Goal: Information Seeking & Learning: Check status

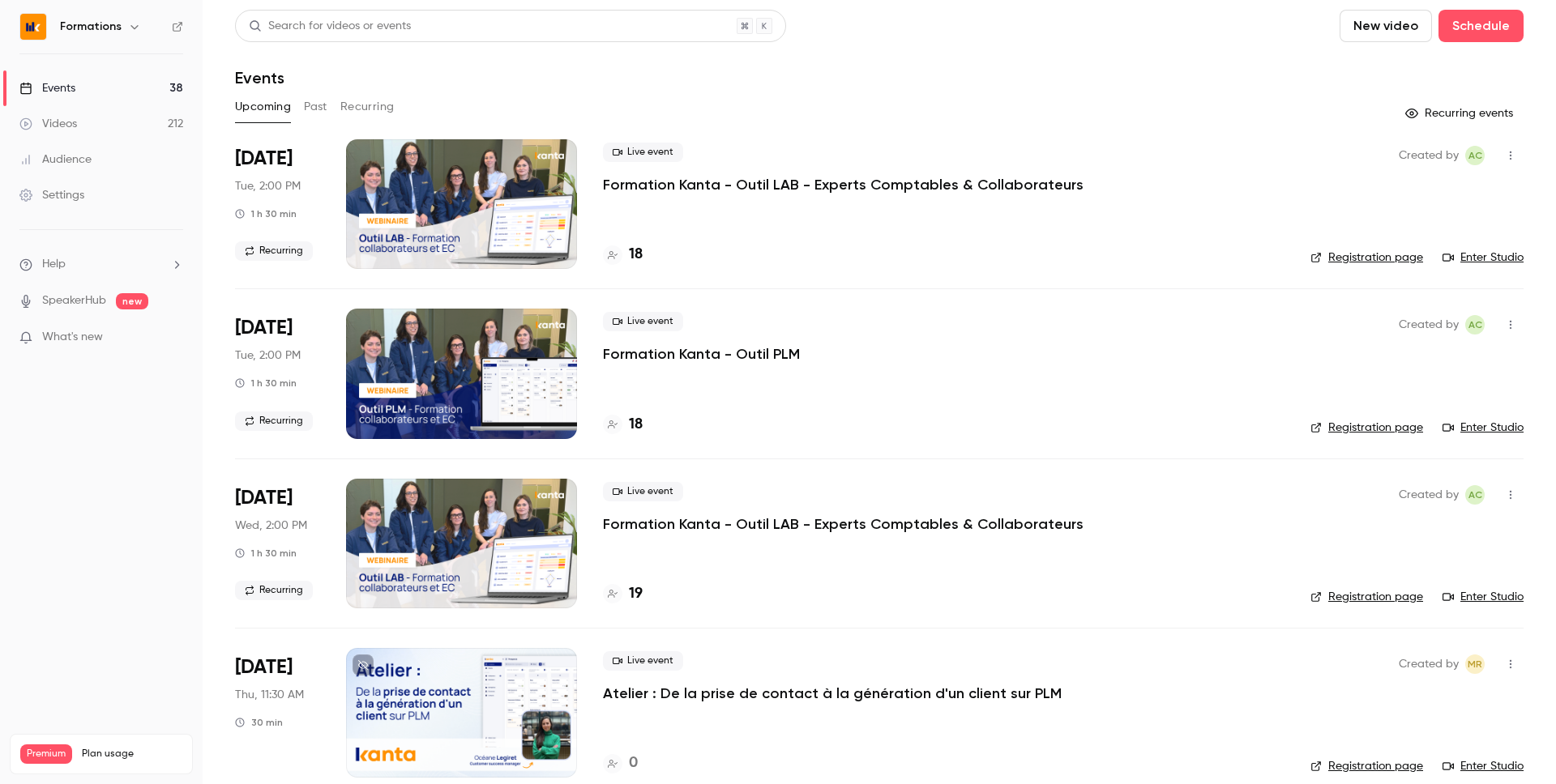
click at [753, 119] on div "Upcoming Past Recurring" at bounding box center [880, 106] width 1289 height 26
click at [740, 121] on div "Upcoming Past Recurring" at bounding box center [880, 110] width 1289 height 32
click at [312, 116] on button "Past" at bounding box center [315, 106] width 24 height 26
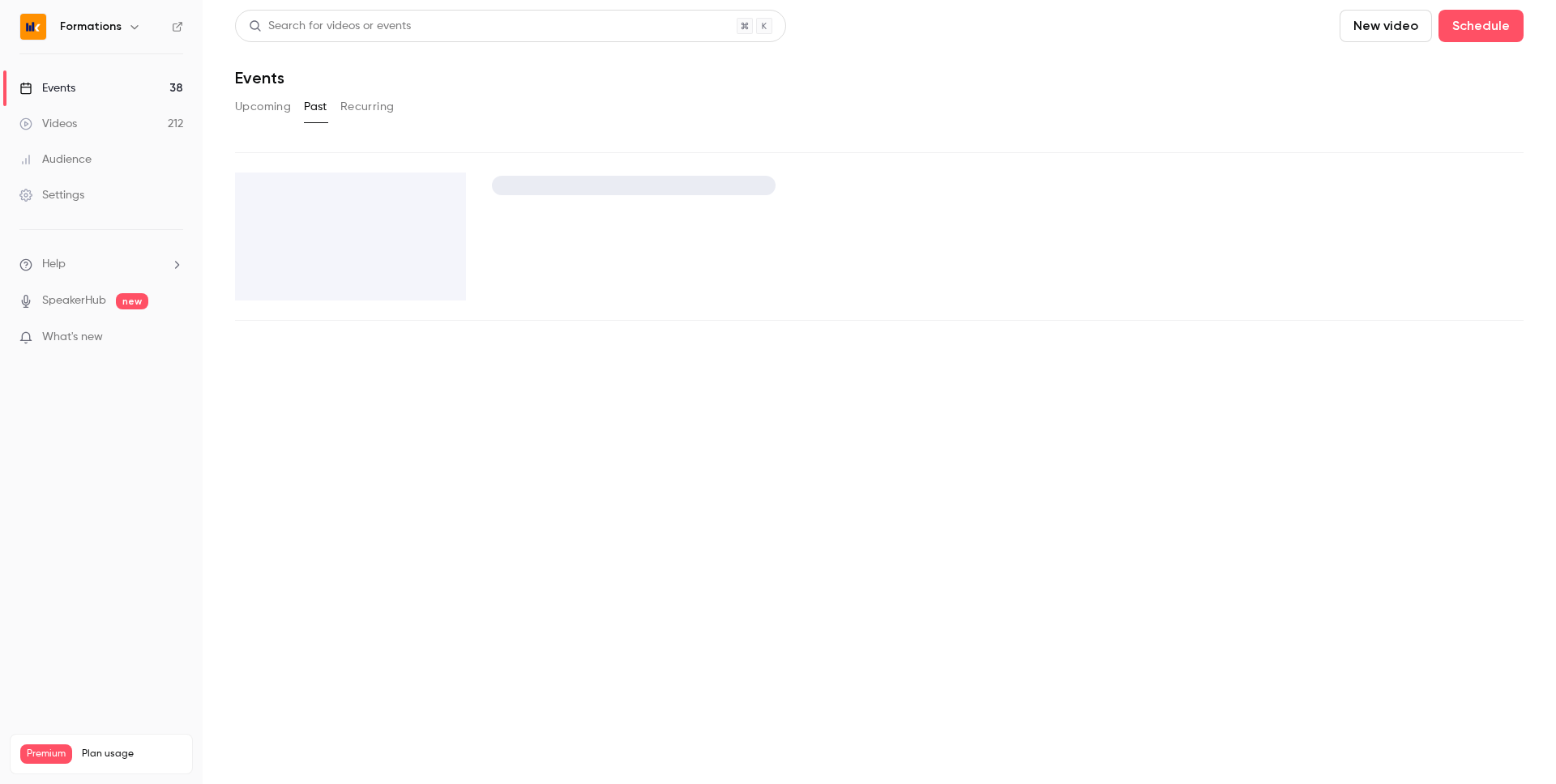
click at [255, 110] on button "Upcoming" at bounding box center [263, 106] width 56 height 26
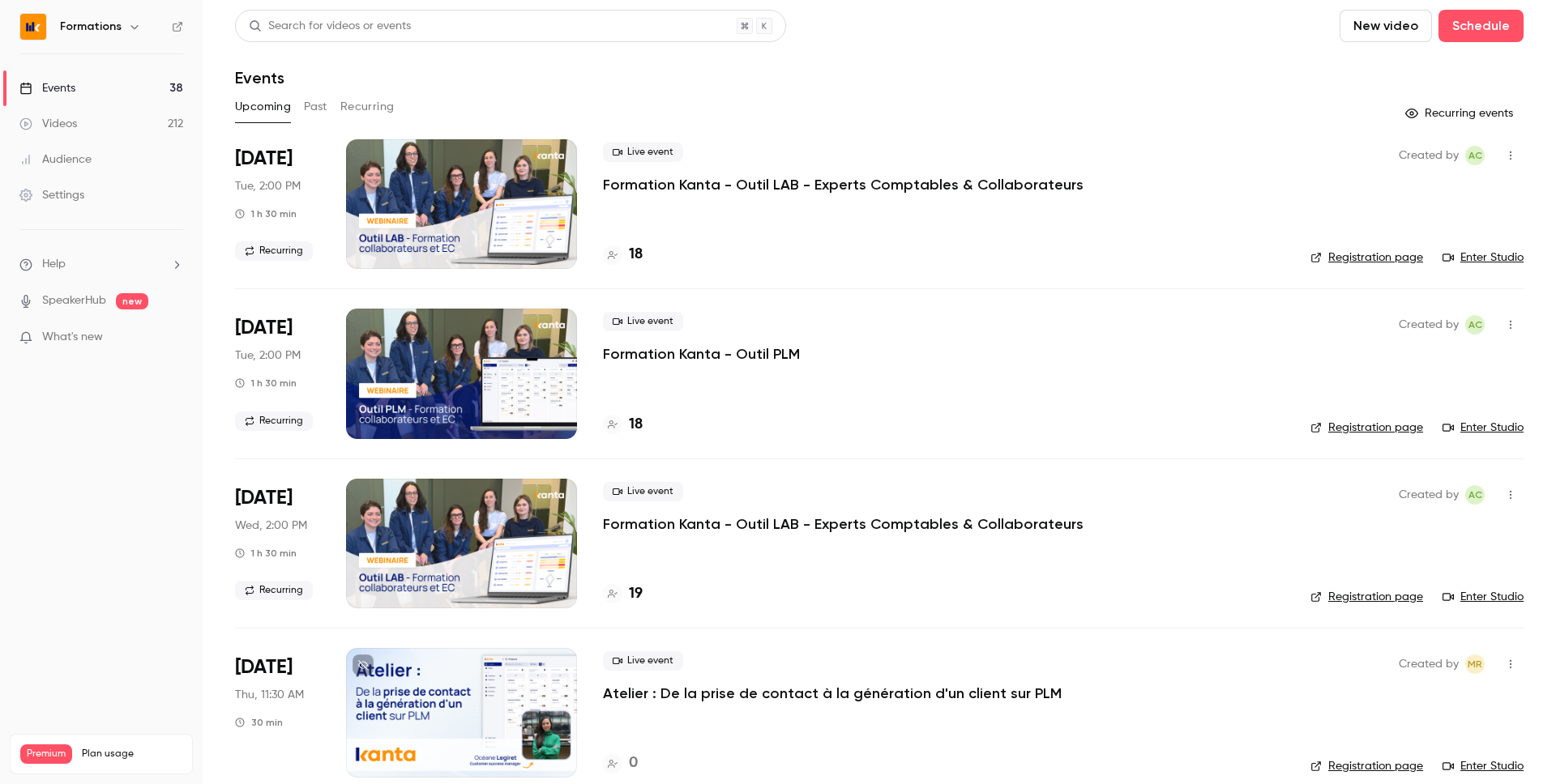
click at [311, 111] on button "Past" at bounding box center [315, 106] width 24 height 26
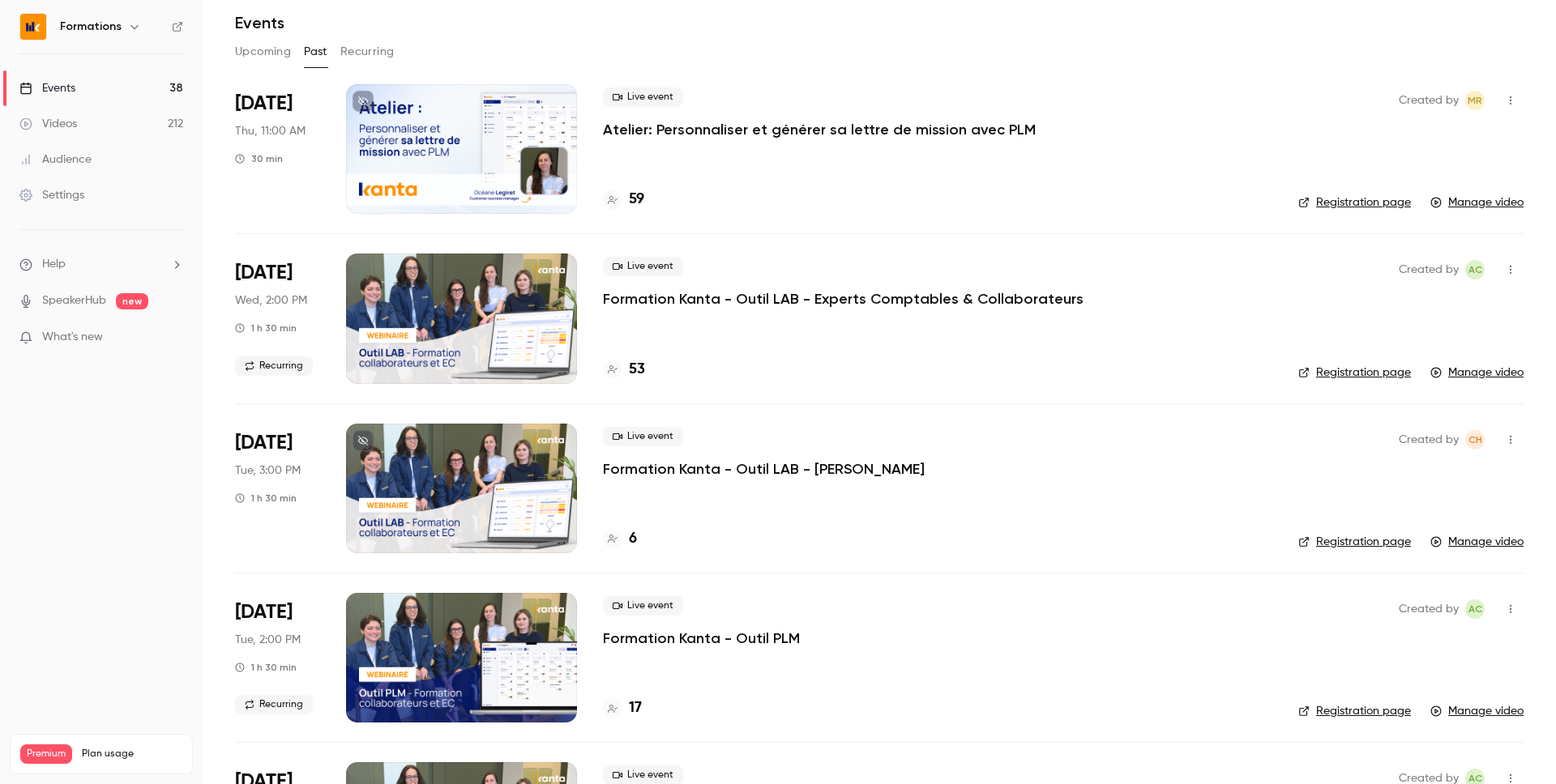
scroll to position [57, 0]
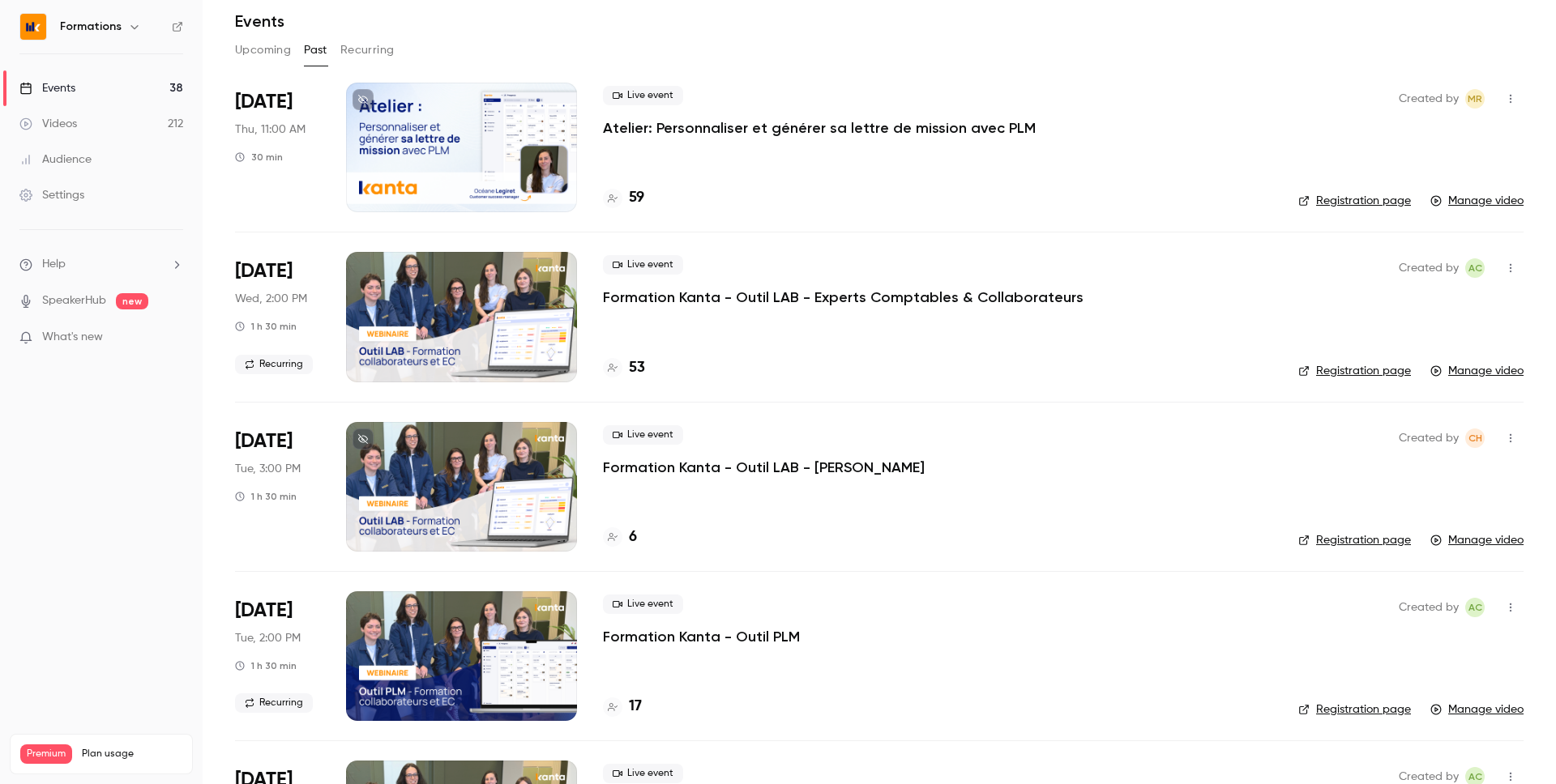
click at [635, 365] on h4 "53" at bounding box center [637, 368] width 16 height 22
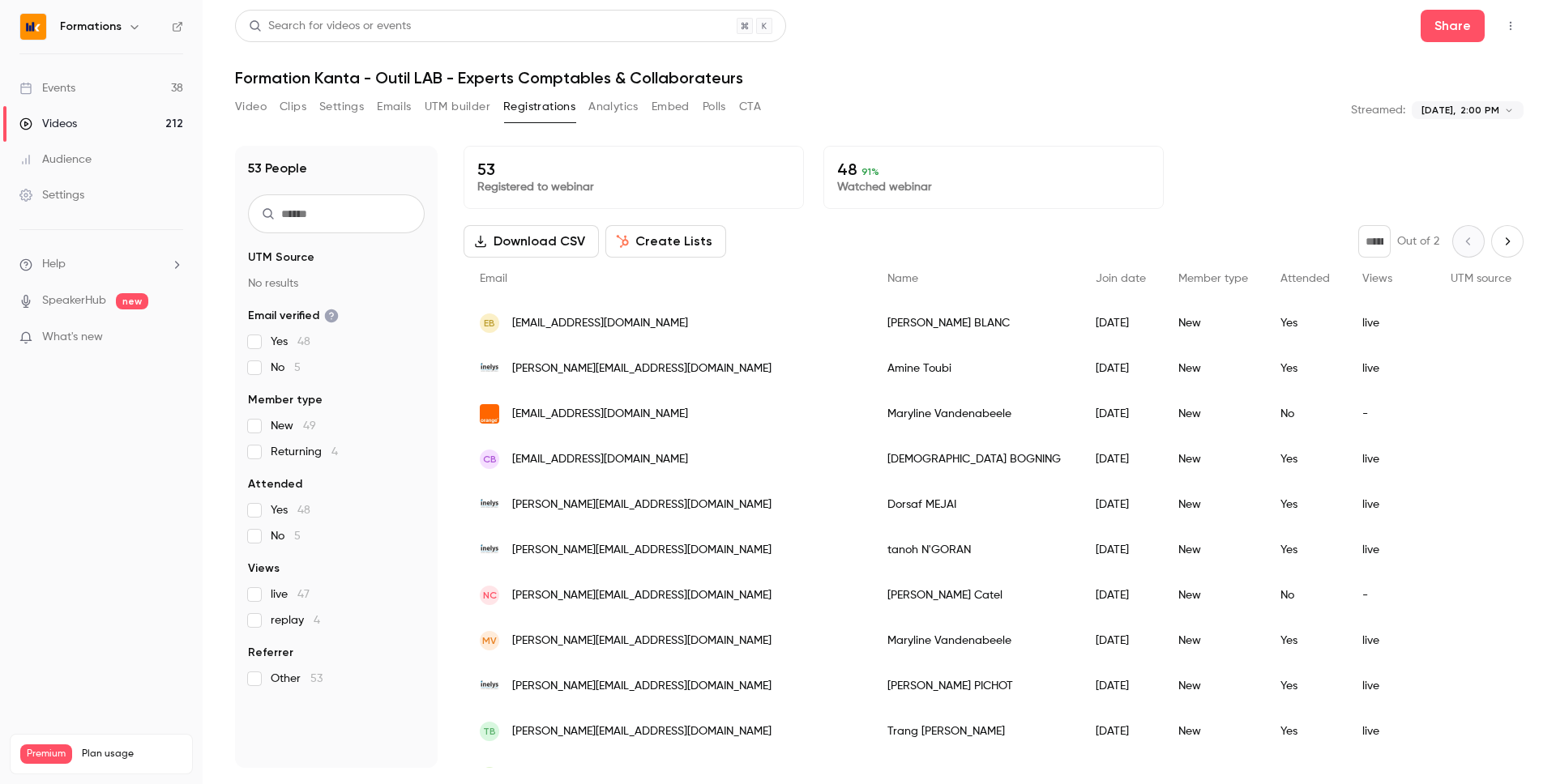
click at [361, 211] on input "text" at bounding box center [336, 214] width 177 height 39
click at [307, 208] on input "text" at bounding box center [336, 214] width 177 height 39
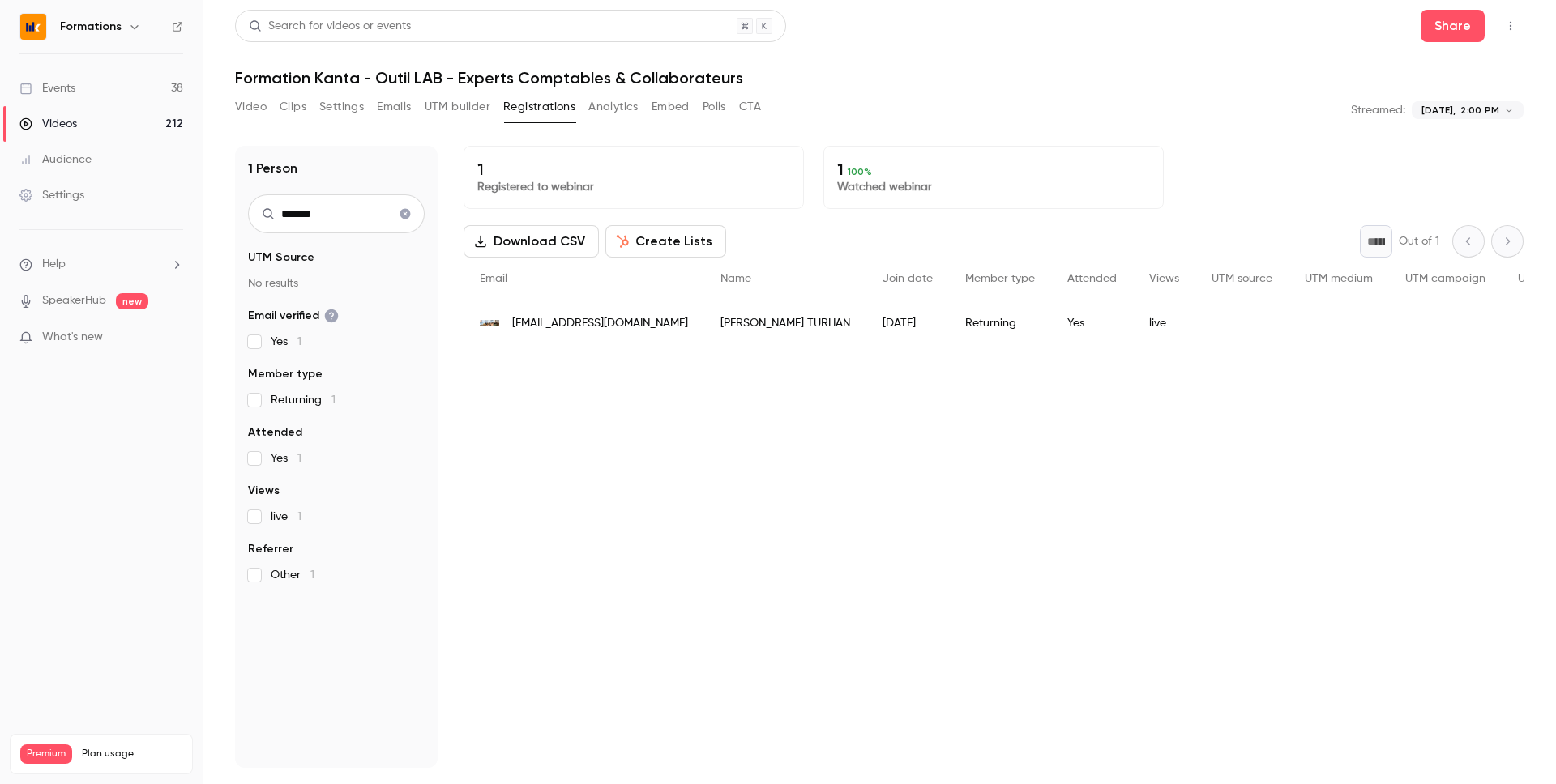
type input "*******"
drag, startPoint x: 632, startPoint y: 325, endPoint x: 712, endPoint y: 325, distance: 80.0
click at [712, 325] on div "[PERSON_NAME]" at bounding box center [785, 323] width 162 height 45
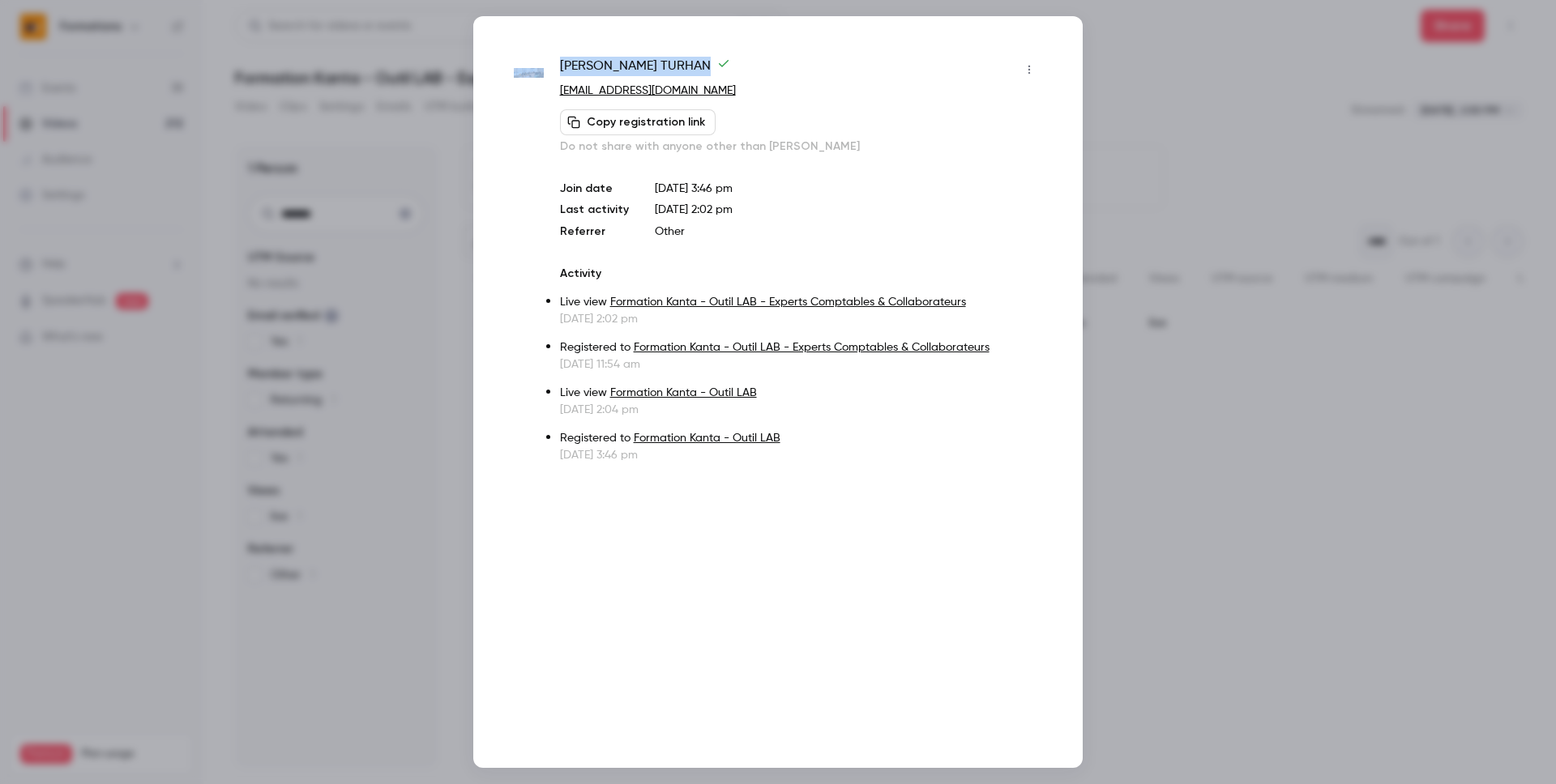
drag, startPoint x: 673, startPoint y: 62, endPoint x: 514, endPoint y: 76, distance: 159.6
click at [514, 76] on div "[PERSON_NAME] [PERSON_NAME][EMAIL_ADDRESS][DOMAIN_NAME] Copy registration link …" at bounding box center [778, 260] width 529 height 407
copy div "[PERSON_NAME]"
click at [1166, 167] on div at bounding box center [778, 392] width 1556 height 784
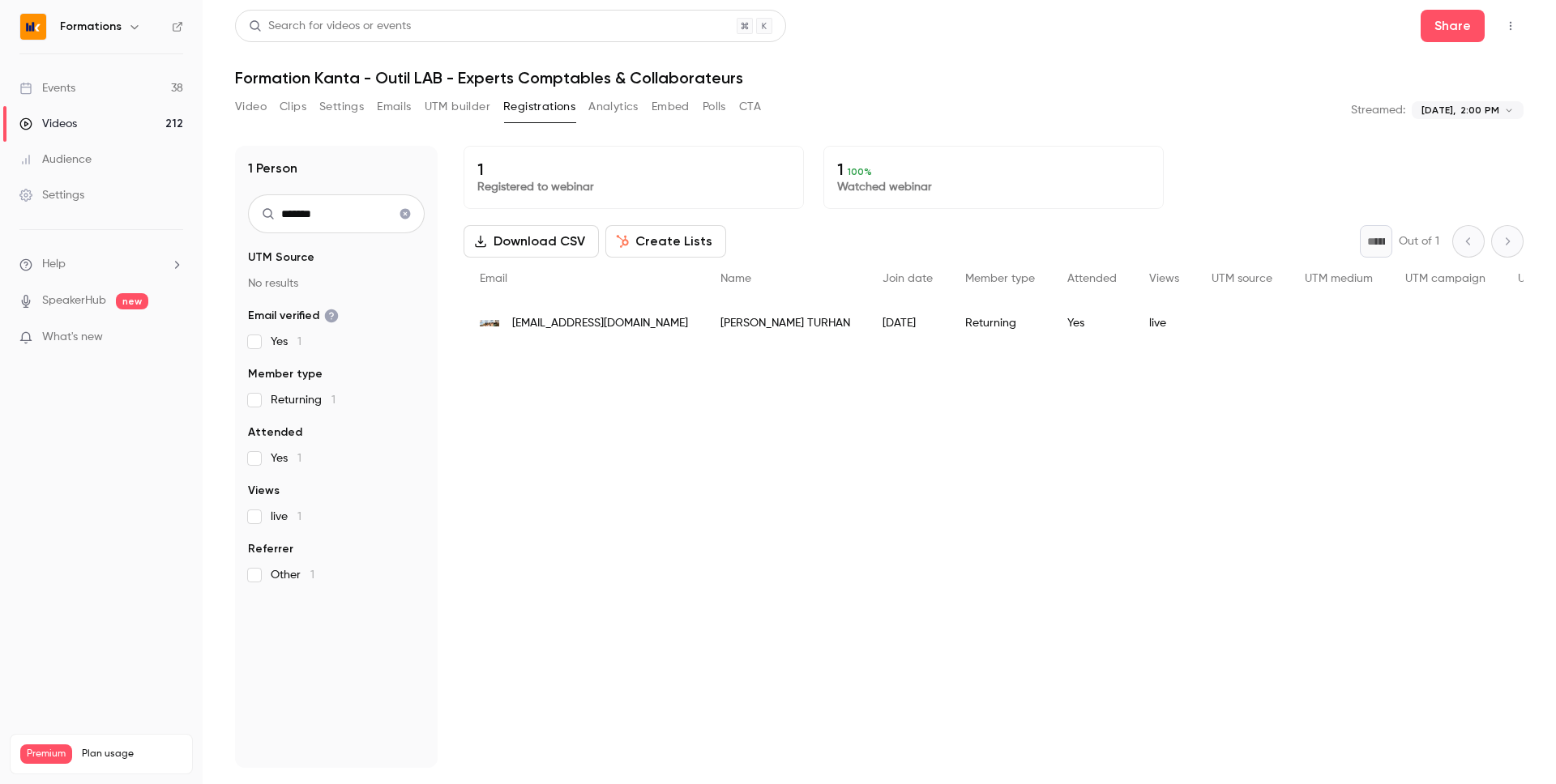
click at [109, 90] on link "Events 38" at bounding box center [101, 89] width 202 height 36
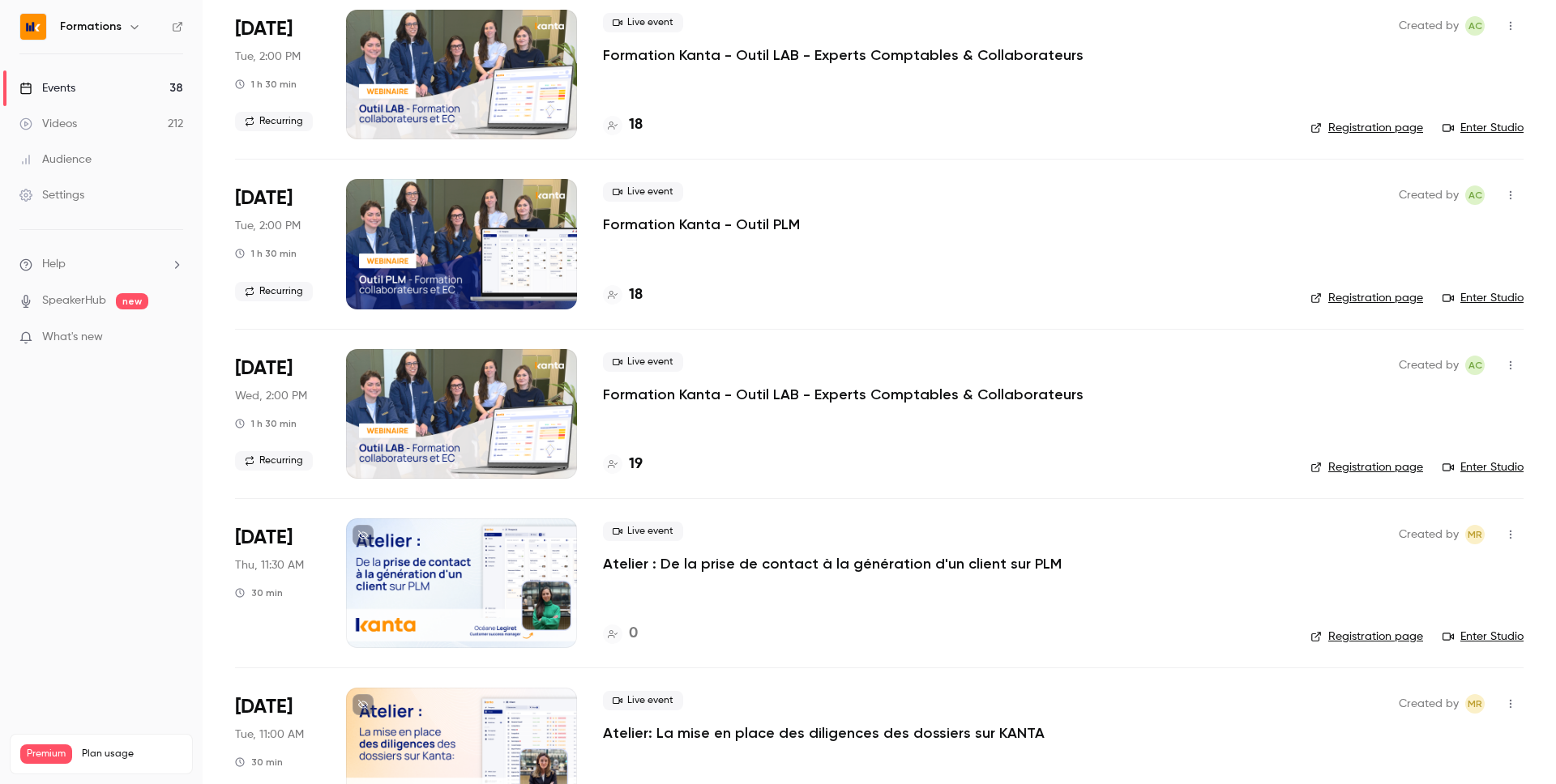
scroll to position [61, 0]
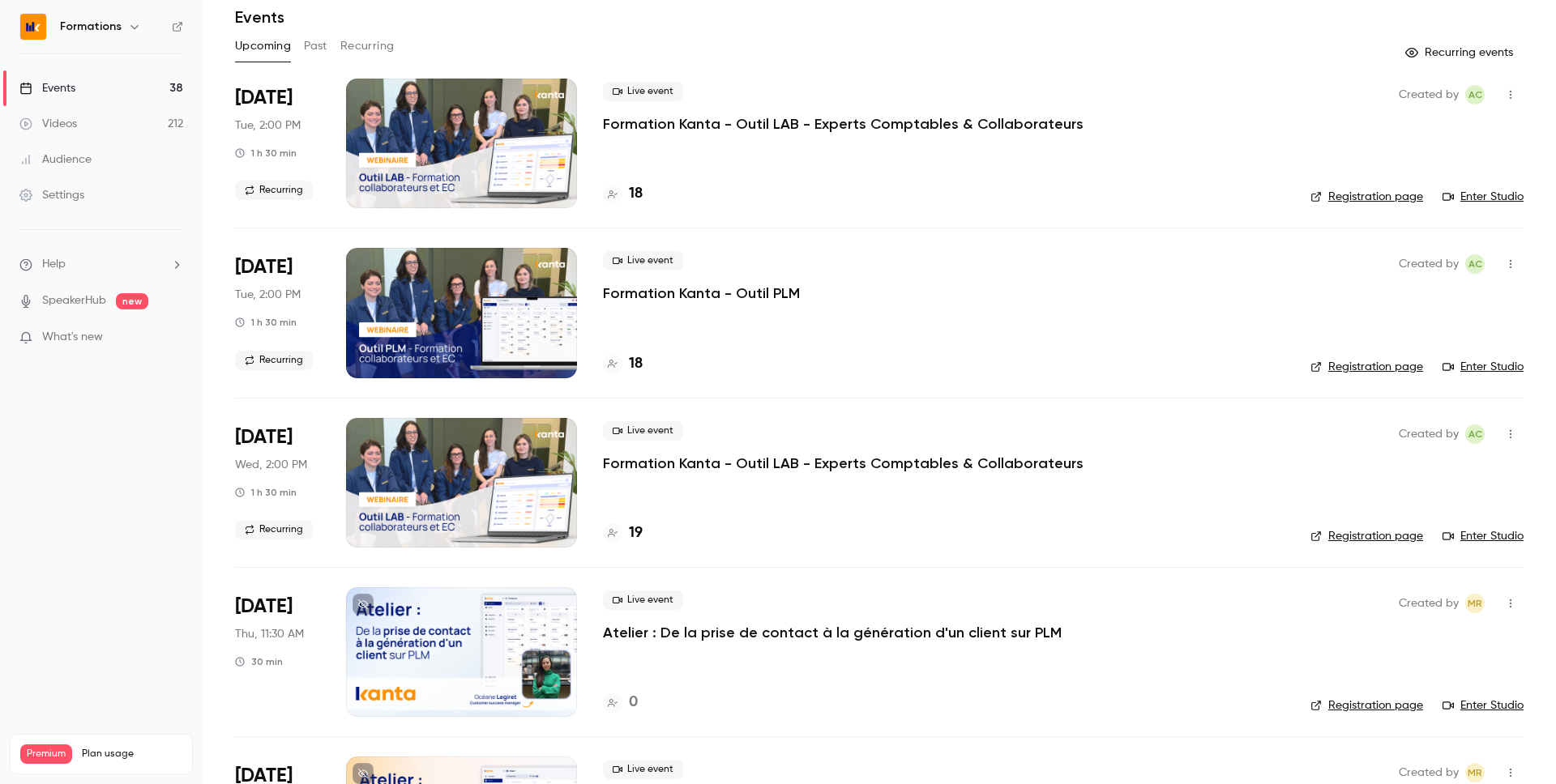
click at [319, 47] on button "Past" at bounding box center [315, 45] width 24 height 26
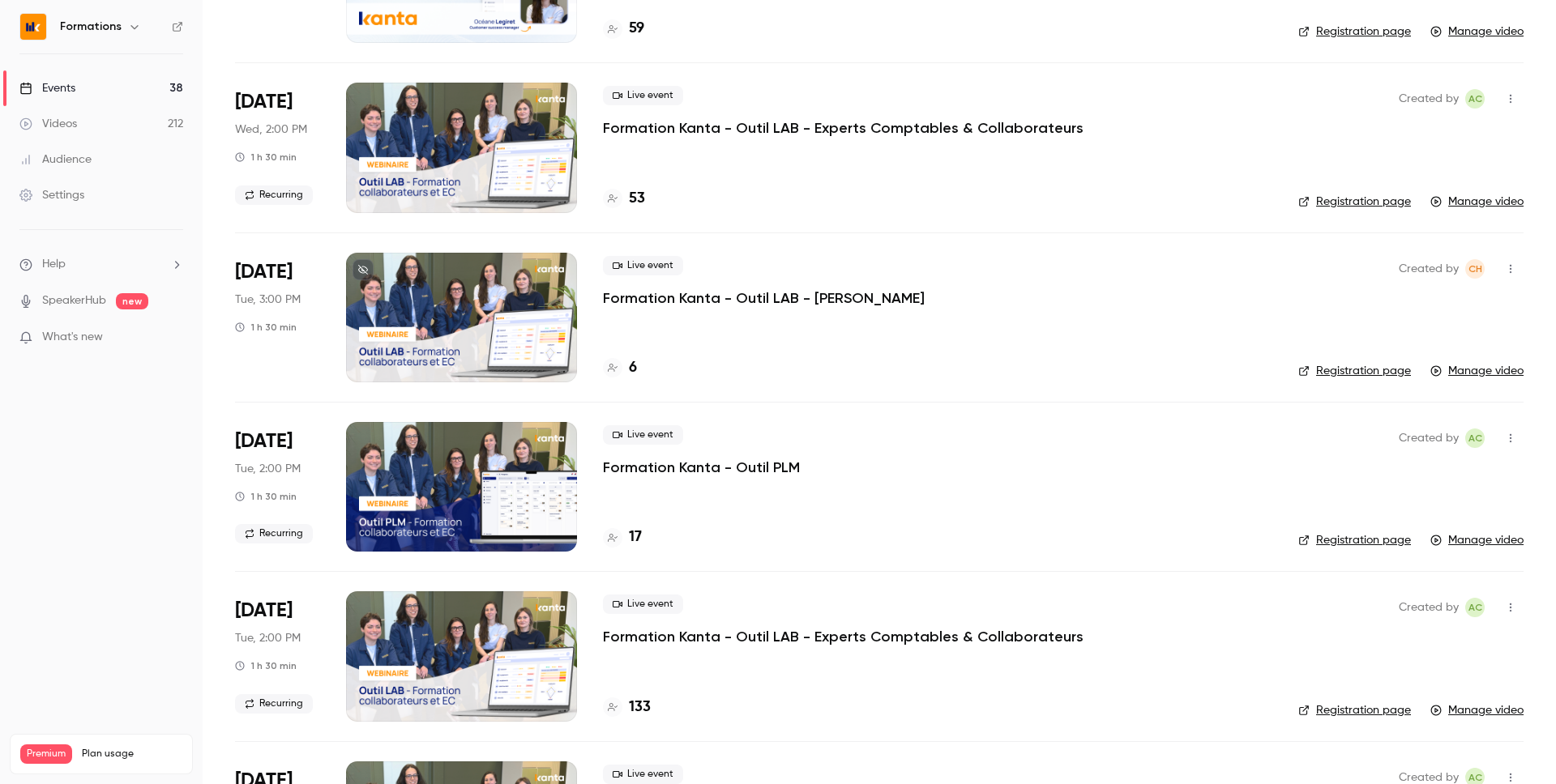
scroll to position [245, 0]
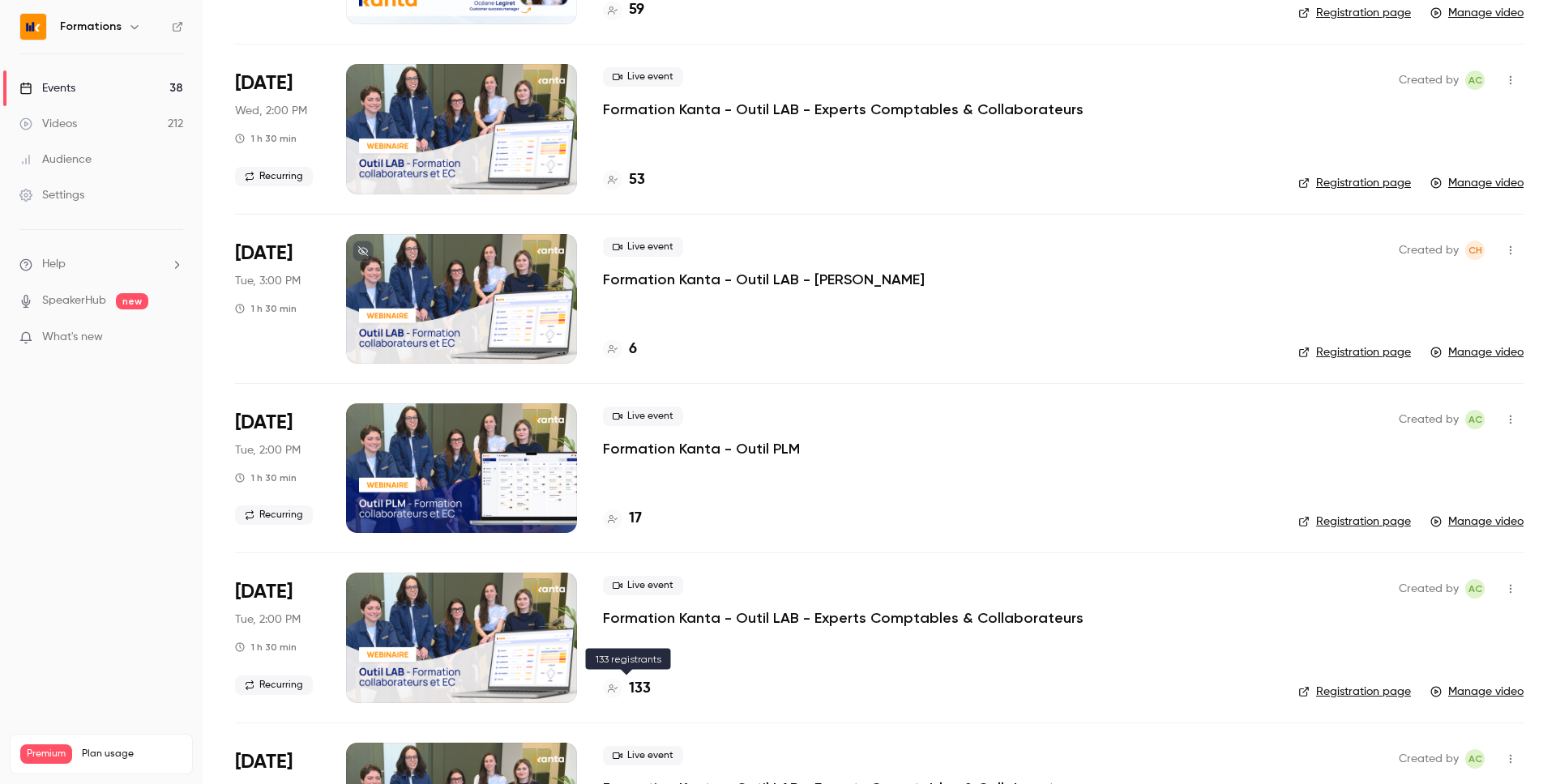
click at [645, 695] on h4 "133" at bounding box center [639, 688] width 22 height 22
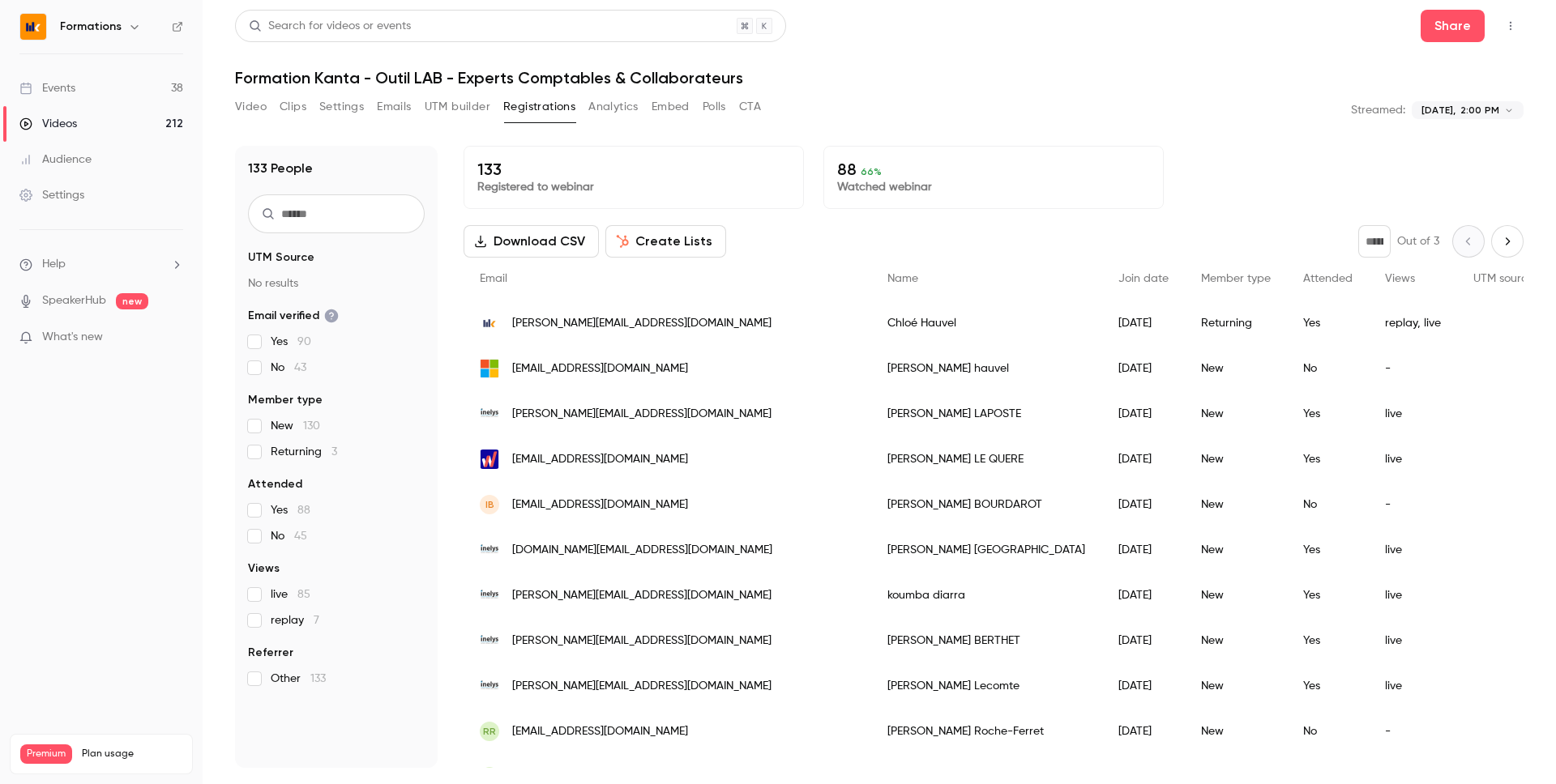
click at [344, 221] on input "text" at bounding box center [336, 214] width 177 height 39
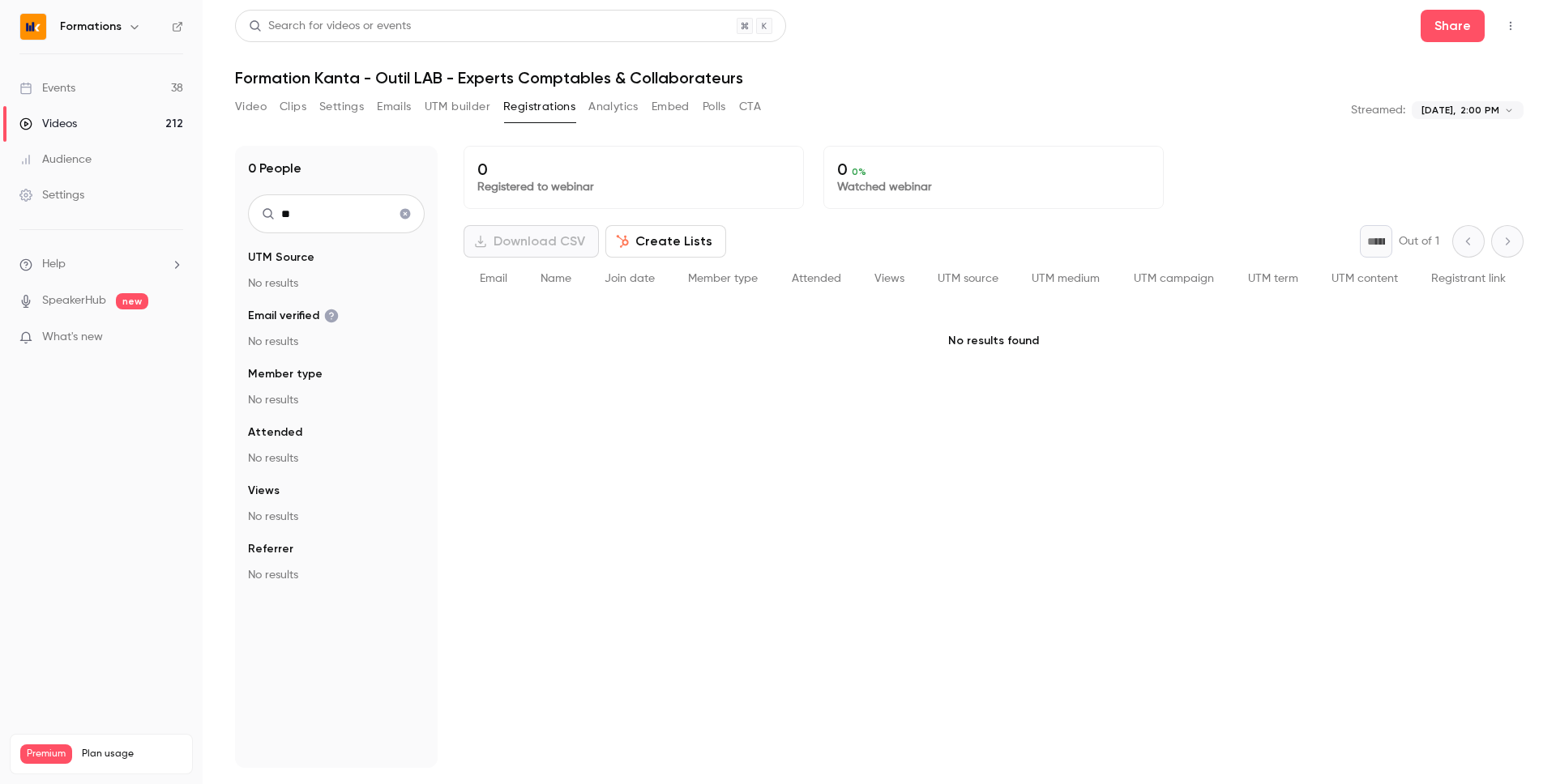
type input "*"
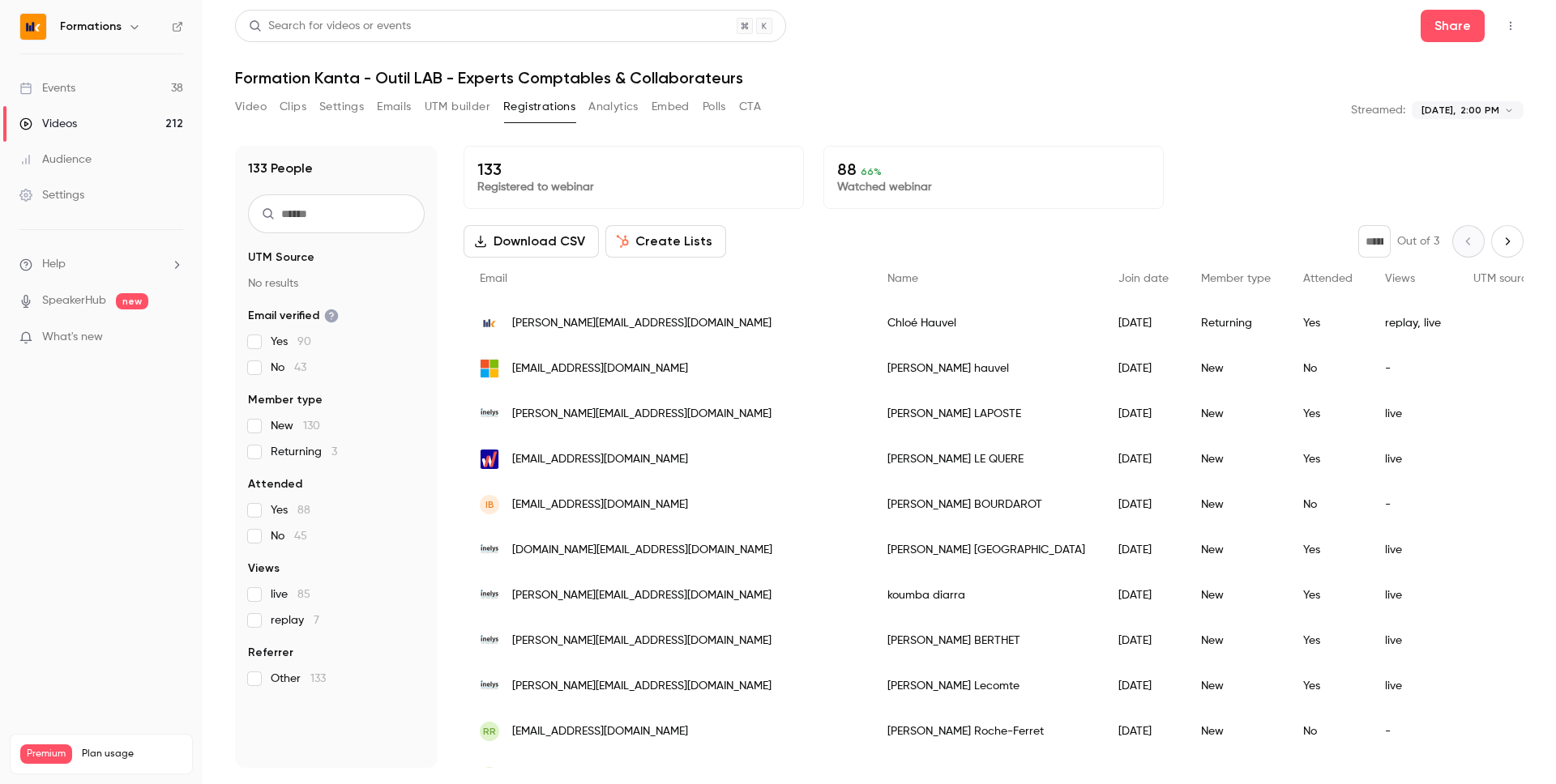
click at [127, 97] on link "Events 38" at bounding box center [101, 89] width 202 height 36
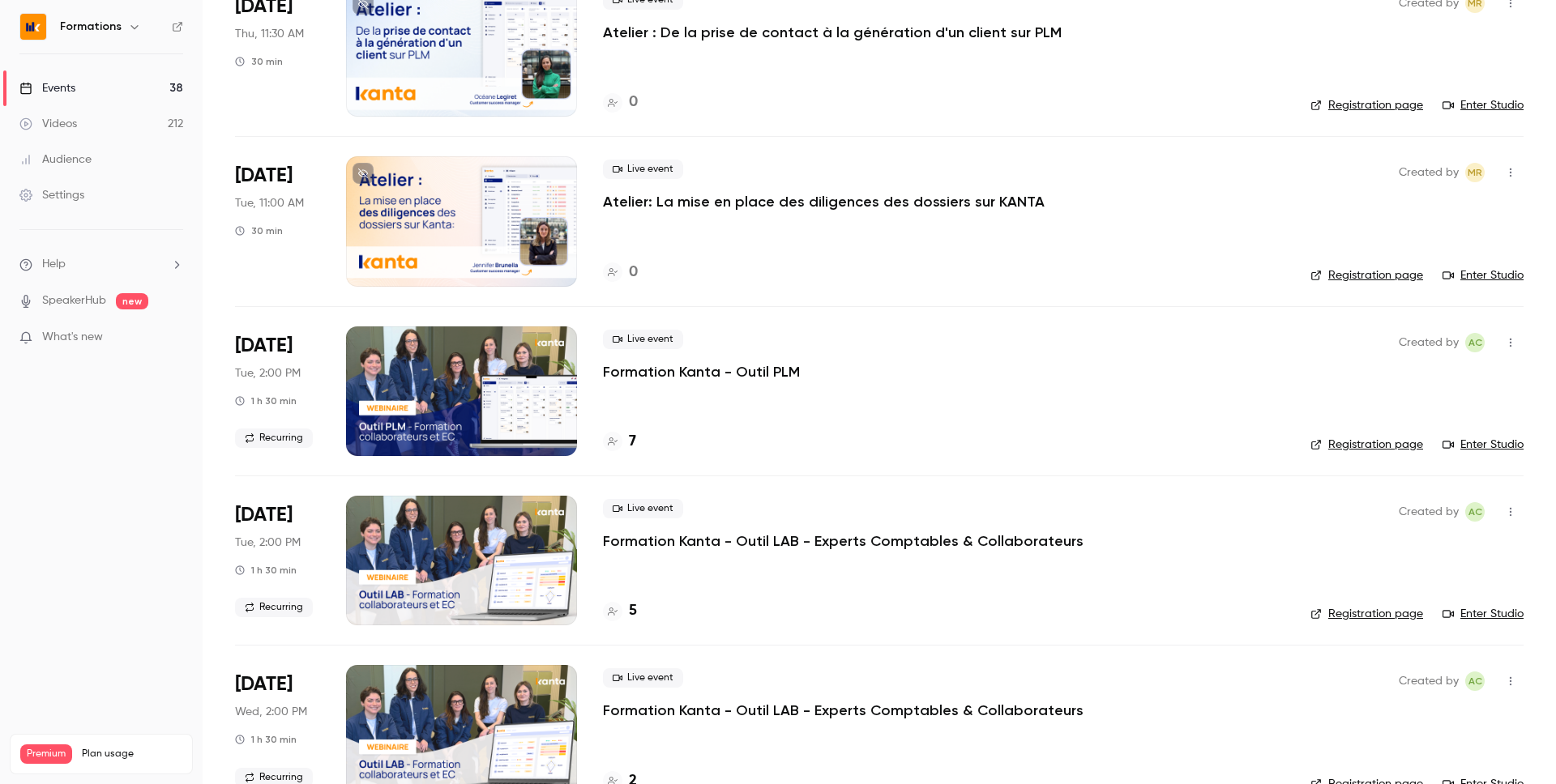
scroll to position [671, 0]
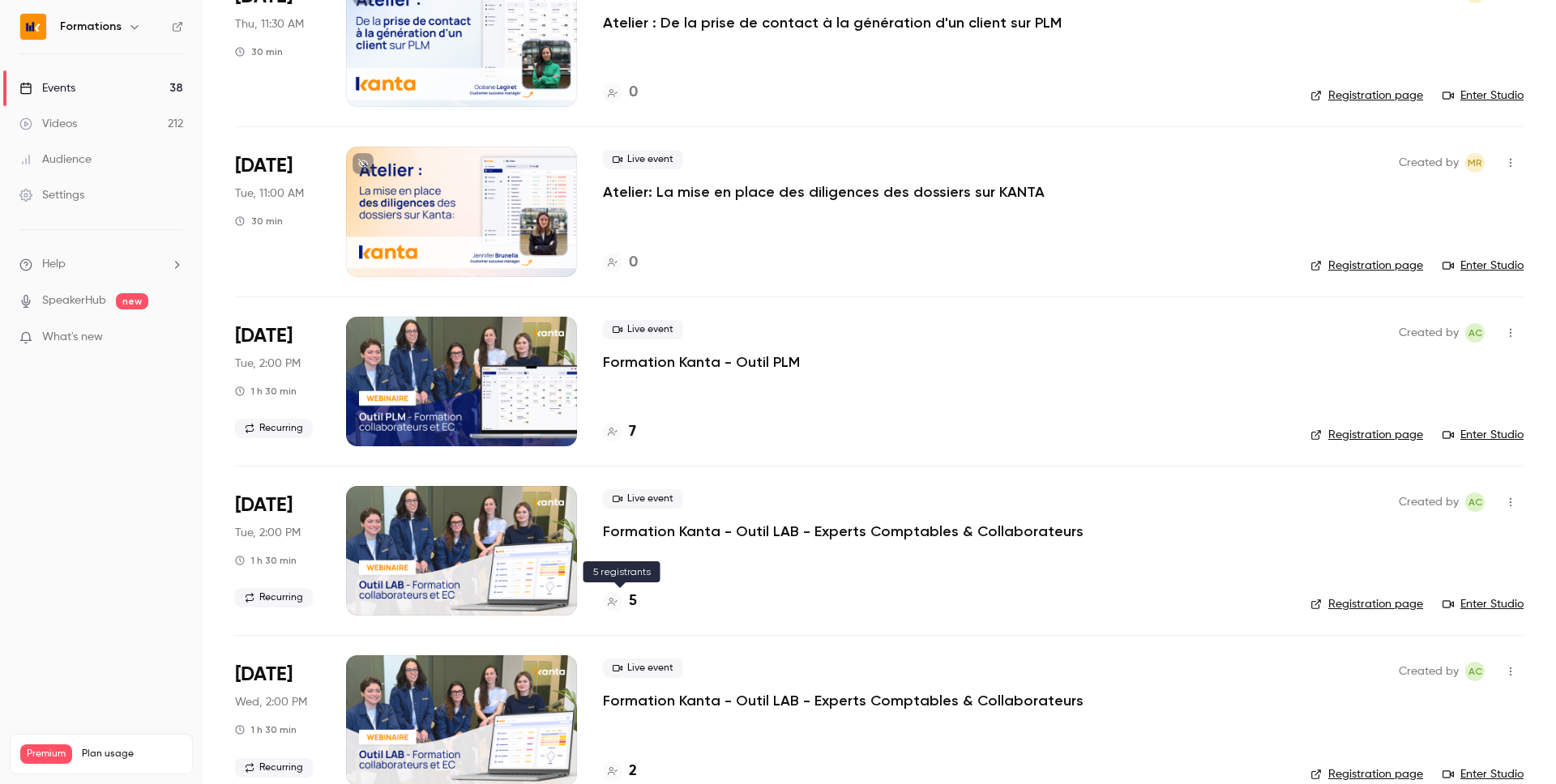
click at [633, 600] on h4 "5" at bounding box center [633, 601] width 9 height 22
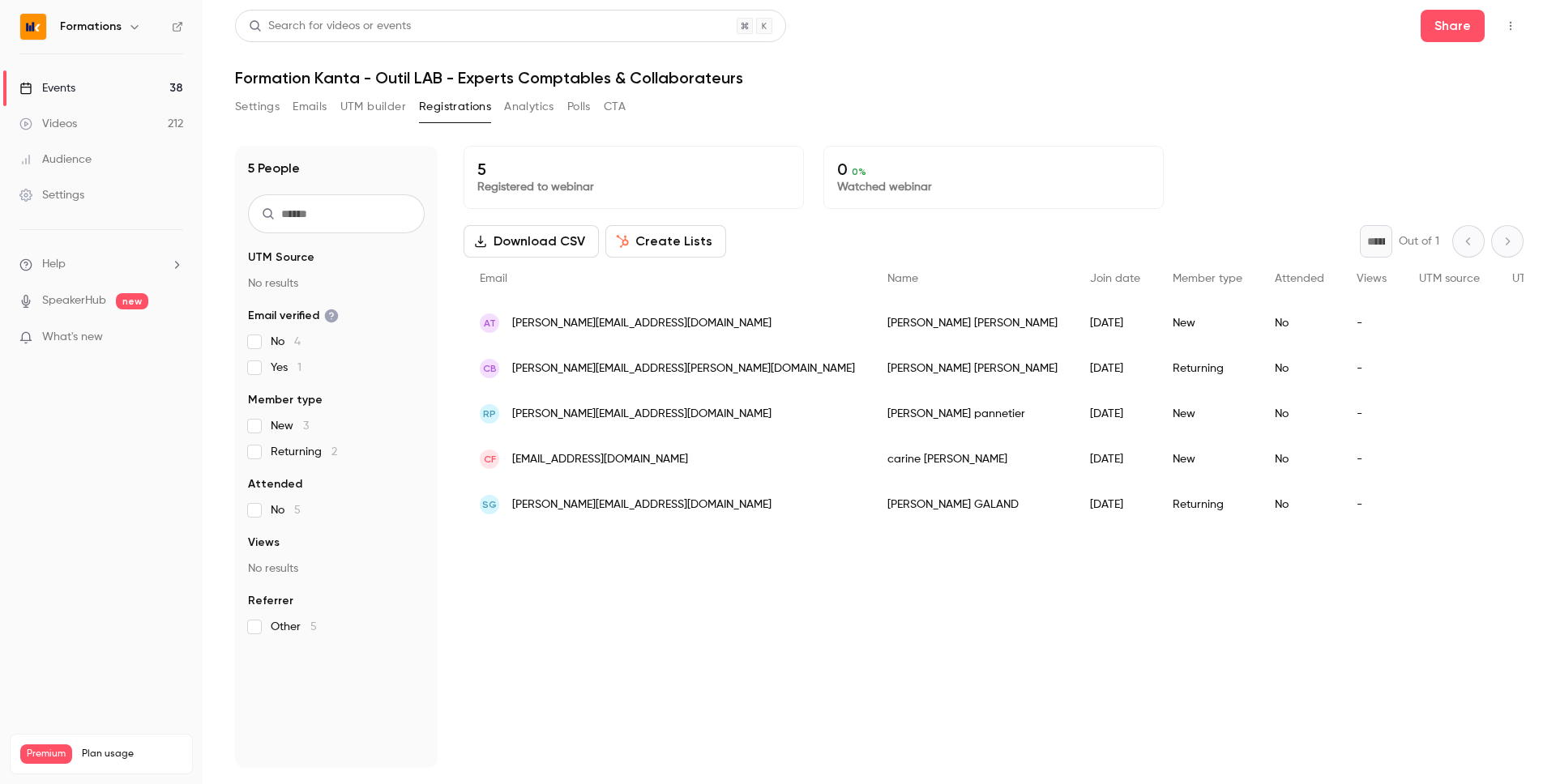
click at [133, 89] on link "Events 38" at bounding box center [101, 89] width 202 height 36
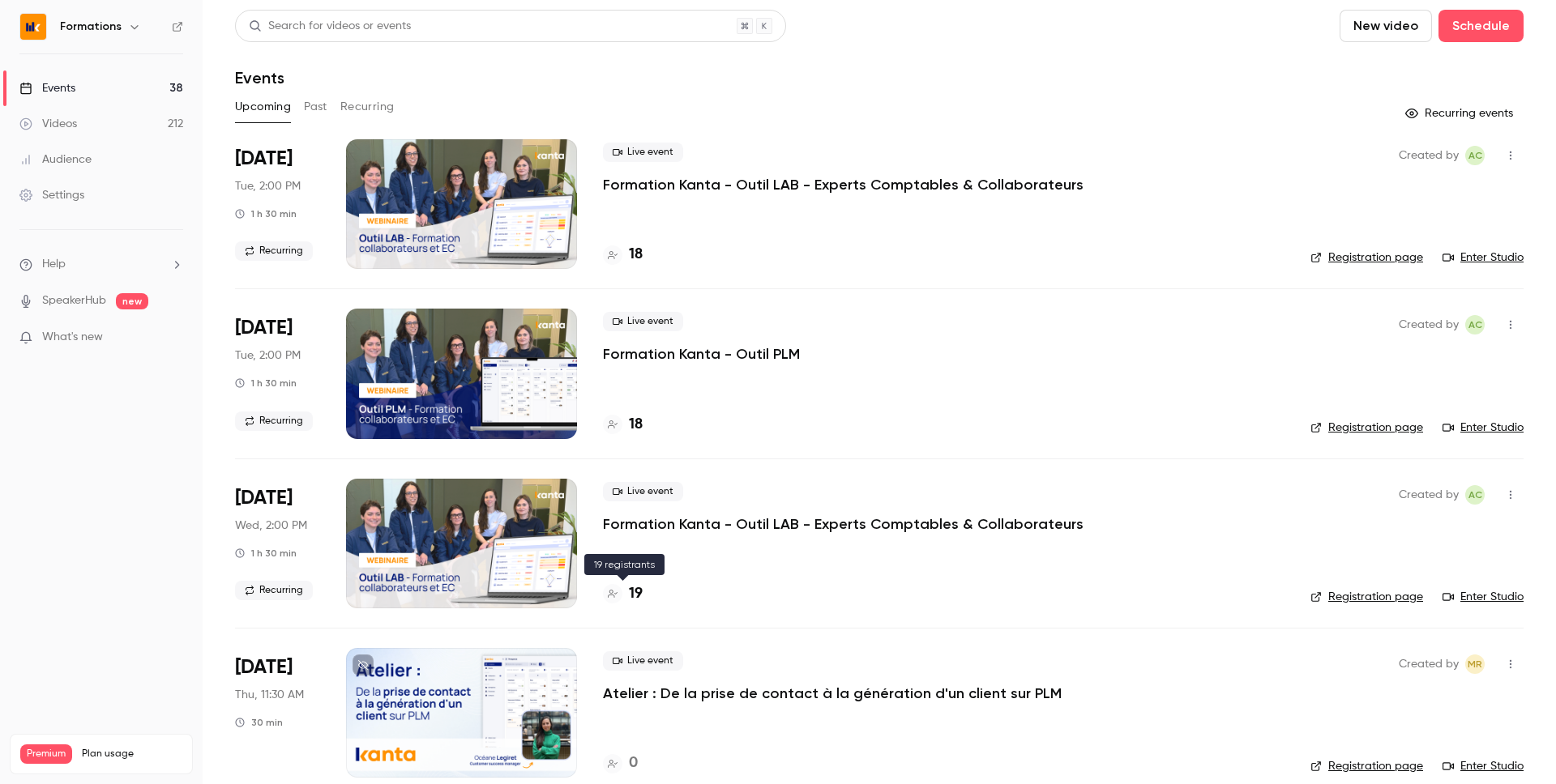
click at [633, 594] on h4 "19" at bounding box center [636, 594] width 14 height 22
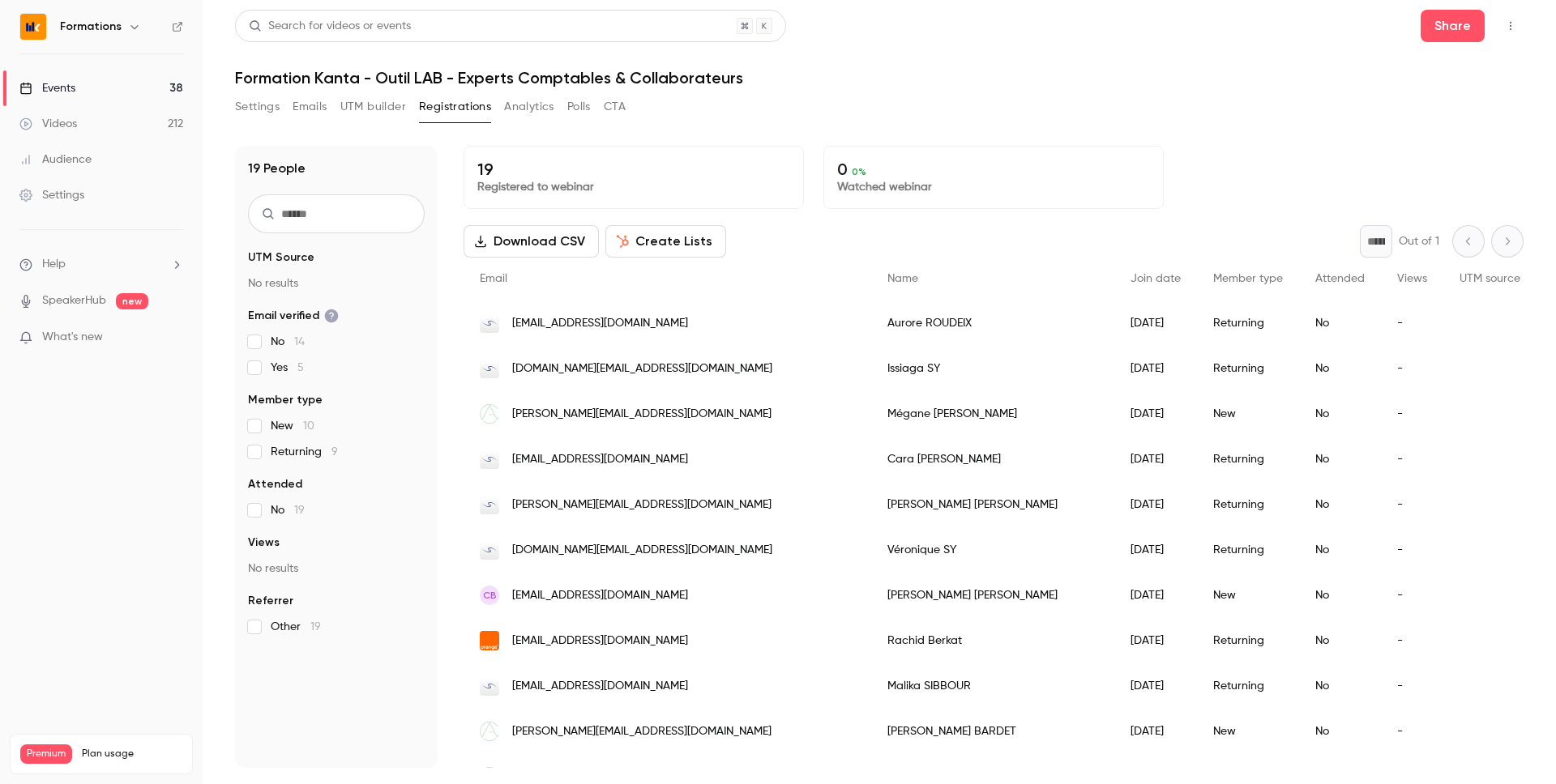
click at [839, 89] on div "Search for videos or events Share Formation Kanta - Outil LAB - Experts Comptab…" at bounding box center [880, 389] width 1289 height 758
